Goal: Find specific page/section: Find specific page/section

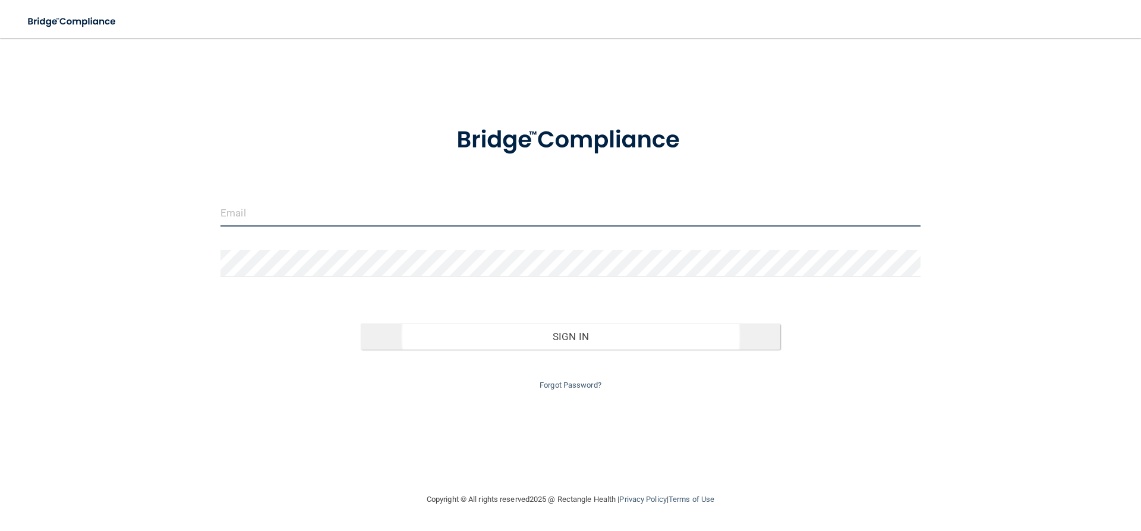
type input "[EMAIL_ADDRESS][DOMAIN_NAME]"
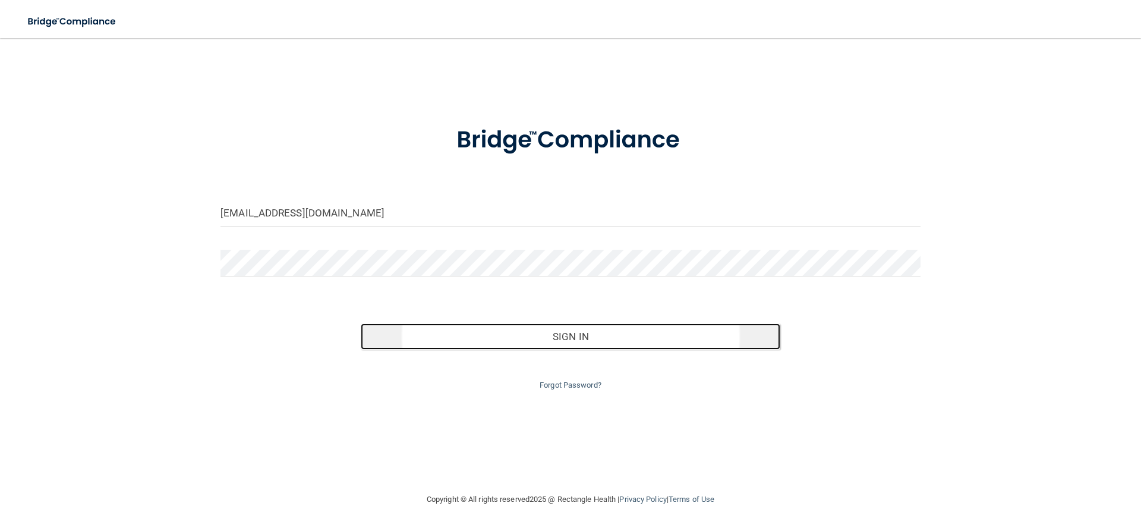
click at [574, 335] on button "Sign In" at bounding box center [571, 336] width 420 height 26
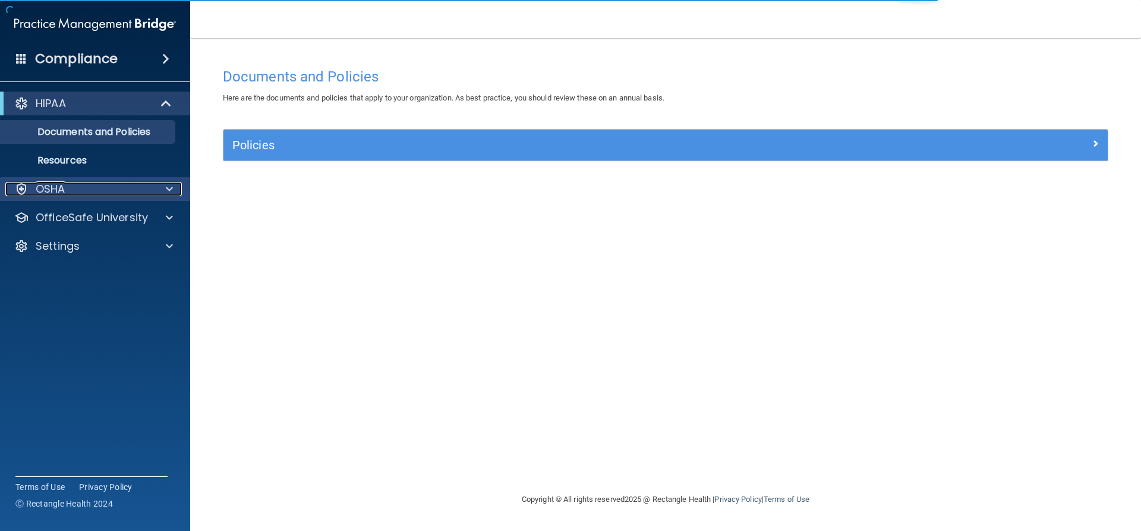
click at [71, 185] on div "OSHA" at bounding box center [78, 189] width 147 height 14
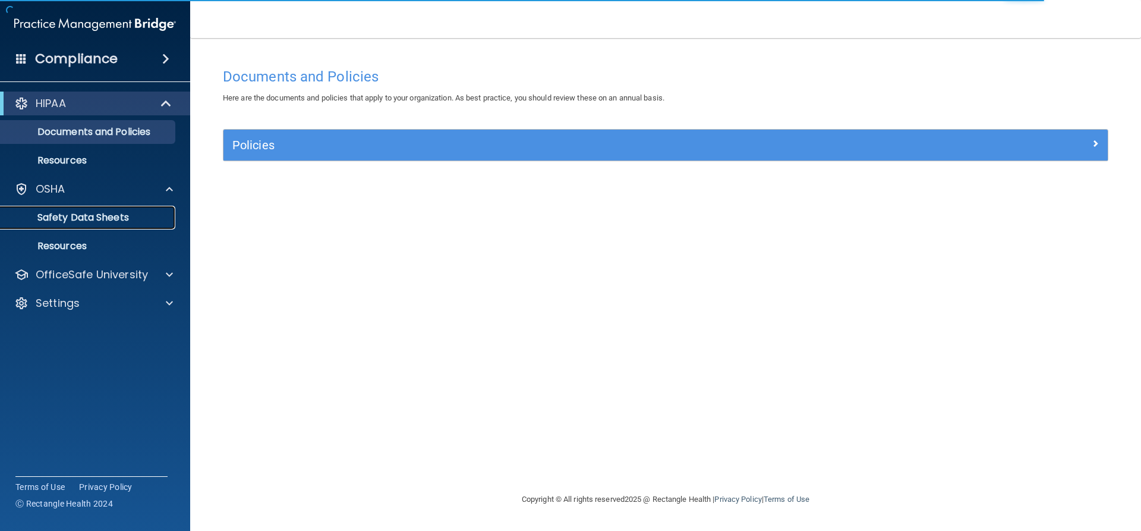
click at [56, 217] on p "Safety Data Sheets" at bounding box center [89, 218] width 162 height 12
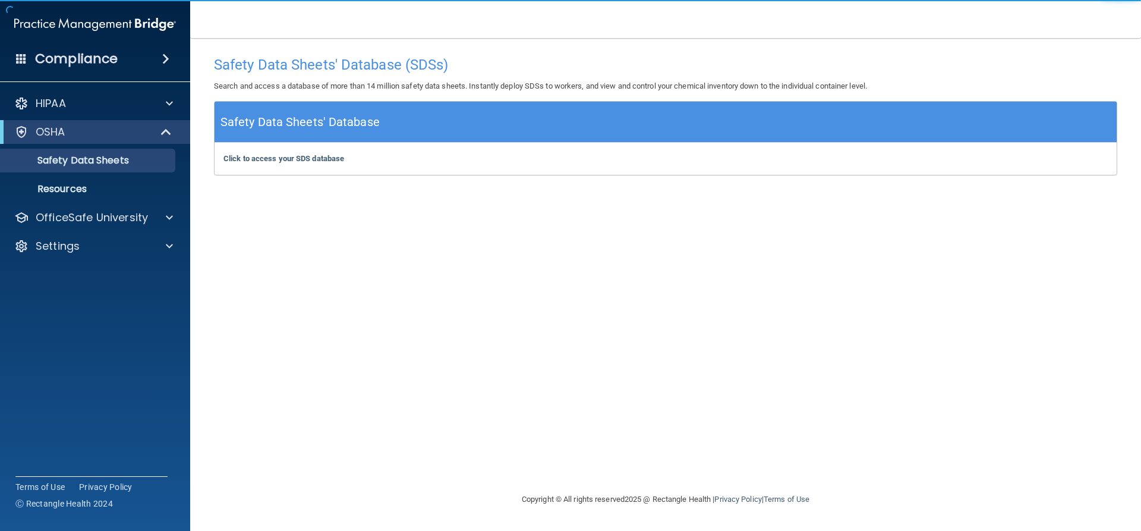
click at [257, 152] on div "Click to access your SDS database Click to access your SDS database" at bounding box center [666, 159] width 902 height 32
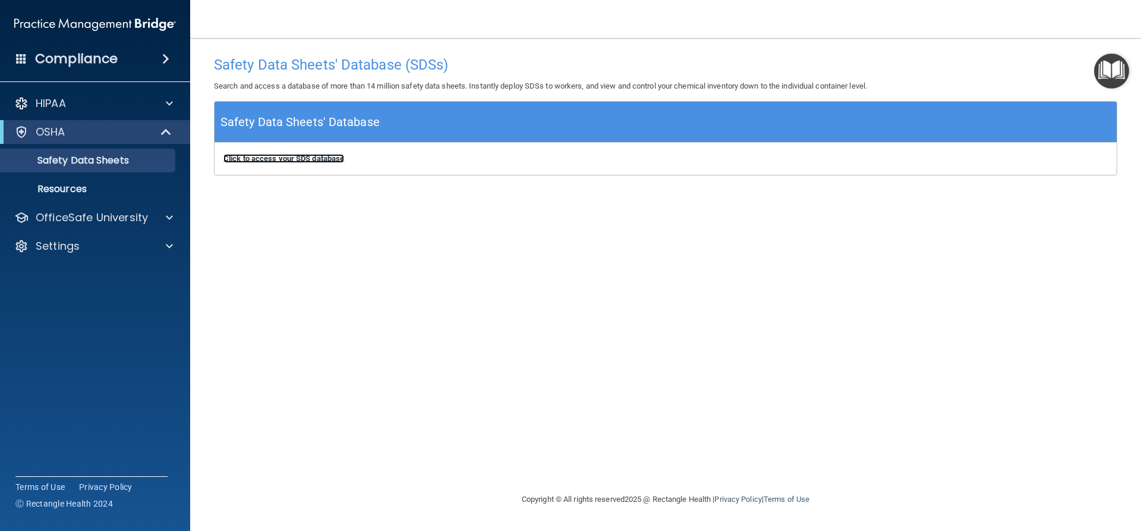
click at [258, 154] on b "Click to access your SDS database" at bounding box center [283, 158] width 121 height 9
